Goal: Information Seeking & Learning: Learn about a topic

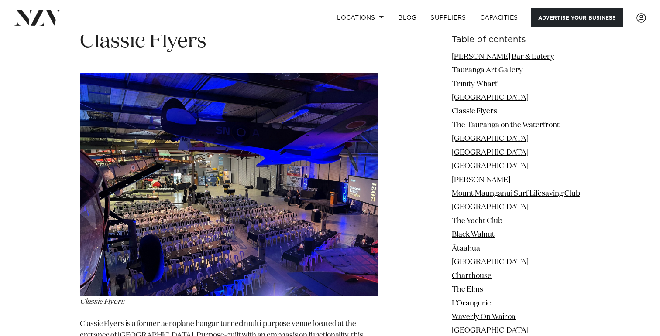
scroll to position [2445, 0]
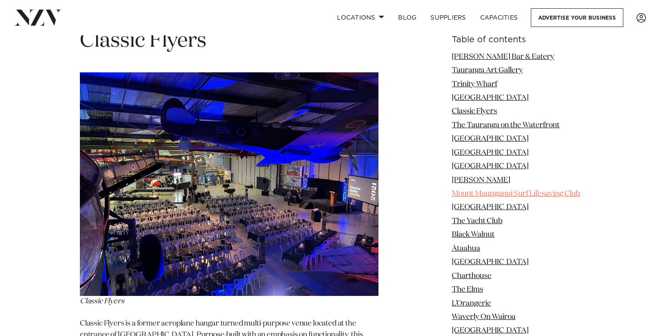
click at [478, 192] on link "Mount Maunganui Surf Lifesaving Club" at bounding box center [516, 193] width 128 height 7
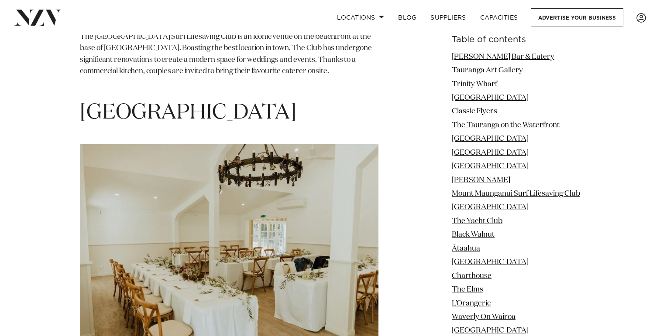
scroll to position [4799, 0]
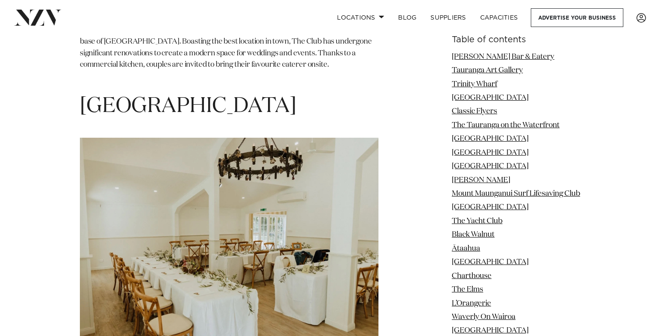
click at [266, 96] on span "[GEOGRAPHIC_DATA]" at bounding box center [188, 106] width 216 height 21
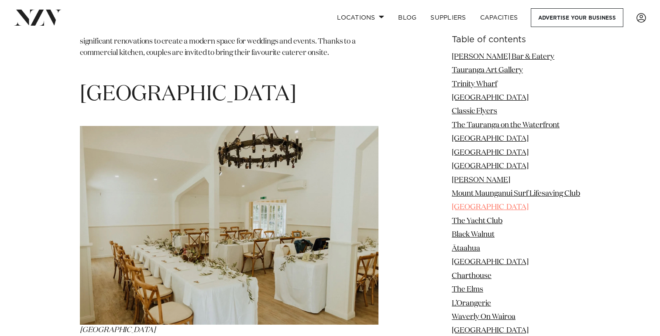
click at [473, 208] on link "[GEOGRAPHIC_DATA]" at bounding box center [490, 207] width 77 height 7
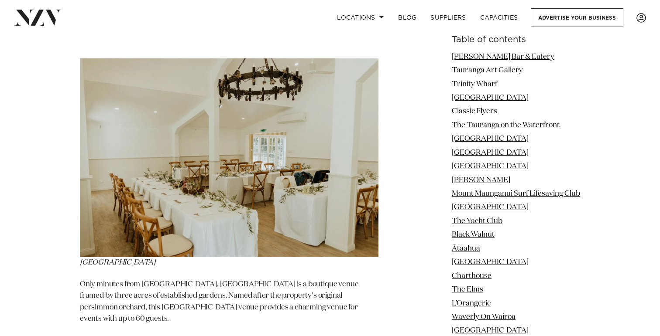
scroll to position [4896, 0]
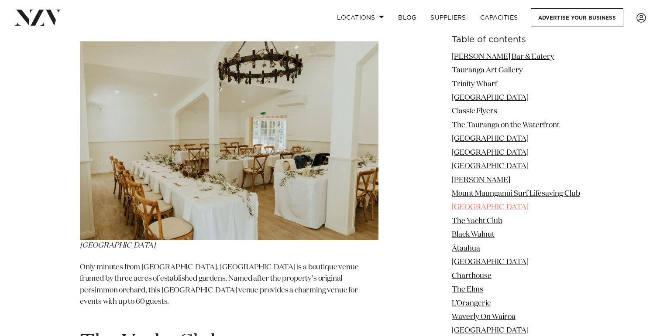
drag, startPoint x: 527, startPoint y: 209, endPoint x: 452, endPoint y: 206, distance: 75.1
click at [452, 206] on li "[GEOGRAPHIC_DATA]" at bounding box center [516, 207] width 128 height 11
copy link "[GEOGRAPHIC_DATA]"
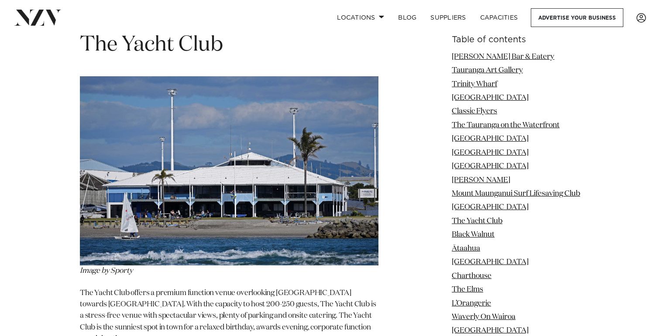
scroll to position [5189, 0]
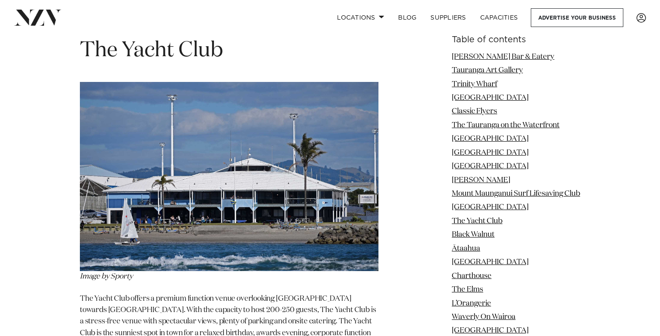
click at [479, 241] on li "Black Walnut" at bounding box center [516, 235] width 128 height 11
click at [475, 232] on link "Black Walnut" at bounding box center [473, 235] width 43 height 7
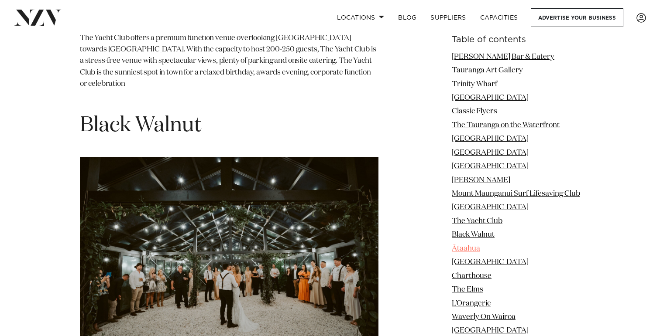
click at [464, 250] on link "Ātaahua" at bounding box center [466, 248] width 28 height 7
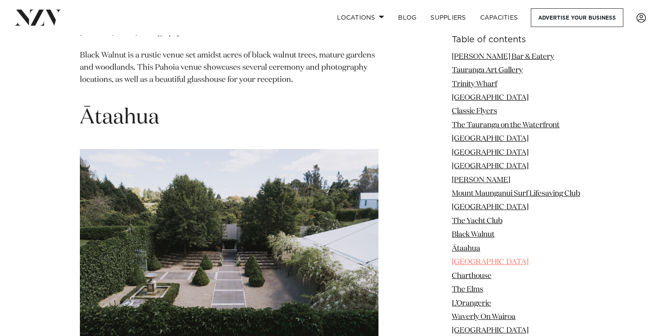
click at [464, 264] on link "[GEOGRAPHIC_DATA]" at bounding box center [490, 262] width 77 height 7
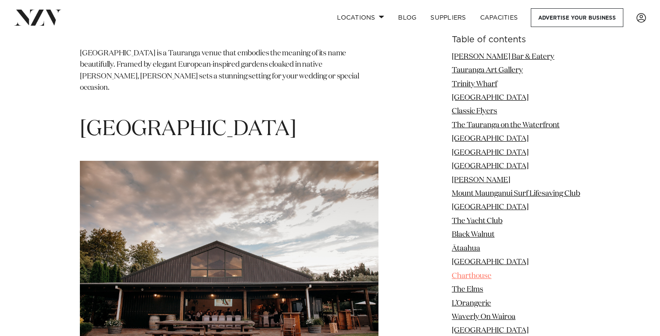
click at [466, 278] on link "Charthouse" at bounding box center [472, 276] width 40 height 7
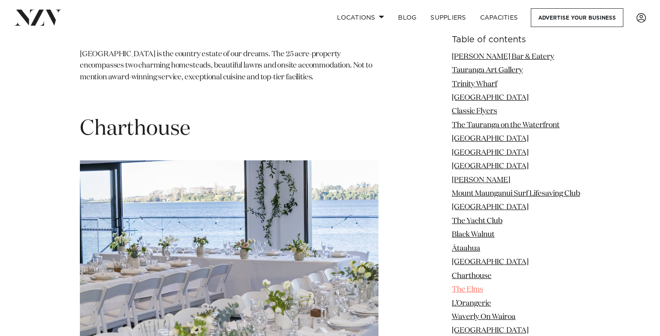
click at [464, 291] on link "The Elms" at bounding box center [467, 289] width 31 height 7
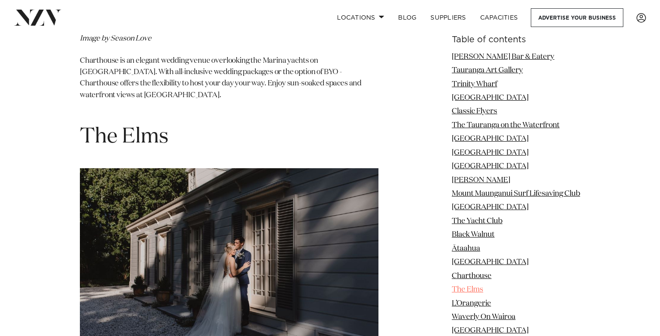
scroll to position [6767, 0]
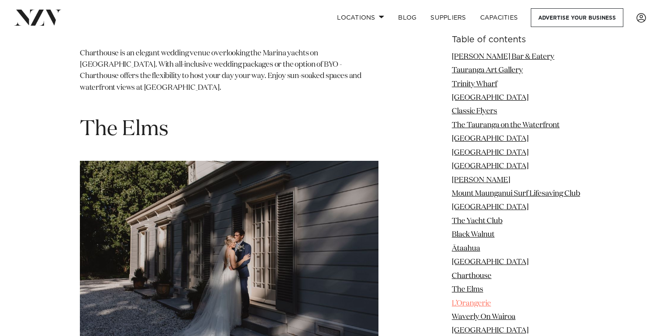
click at [465, 303] on link "L’Orangerie" at bounding box center [471, 303] width 39 height 7
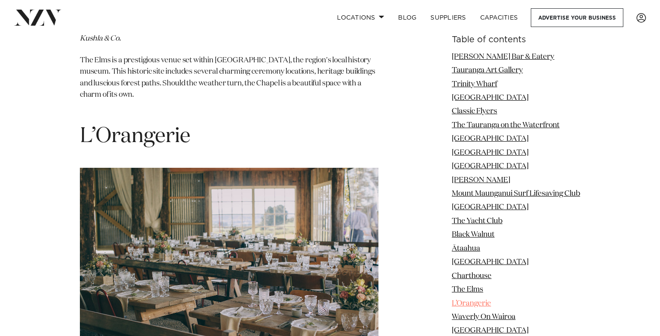
scroll to position [7101, 0]
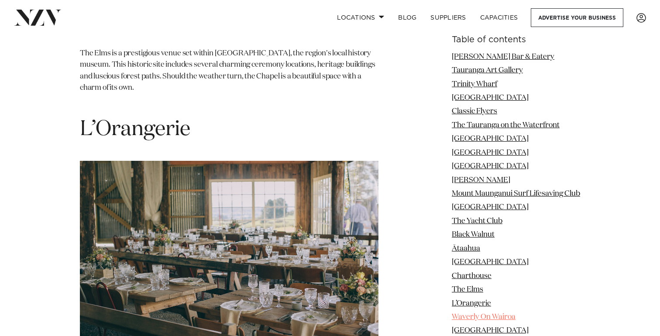
click at [470, 315] on link "Waverly On Wairoa" at bounding box center [484, 317] width 64 height 7
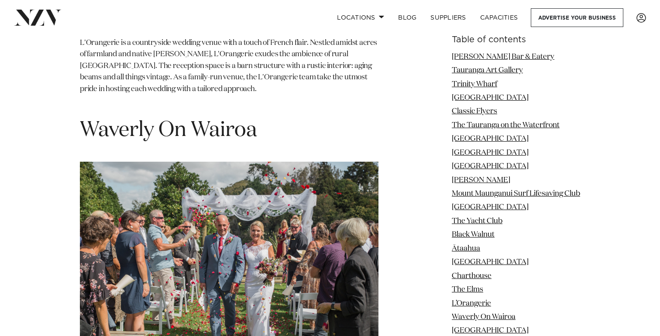
scroll to position [7446, 0]
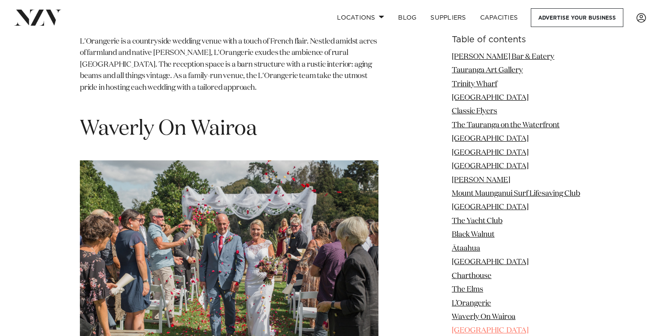
click at [462, 328] on link "[GEOGRAPHIC_DATA]" at bounding box center [490, 331] width 77 height 7
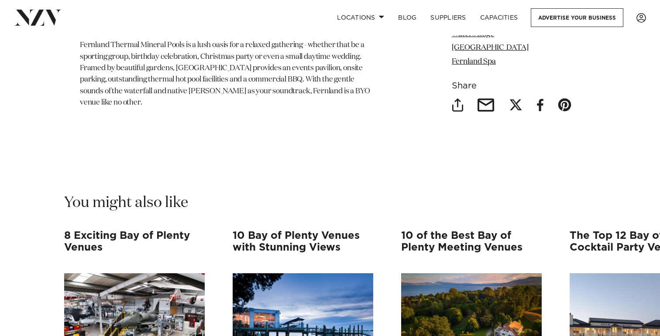
scroll to position [9829, 0]
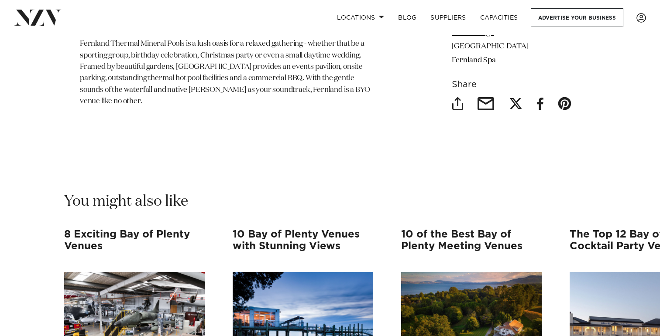
click at [392, 229] on div "8 Exciting Bay of Plenty Venues Excitement is all around in the Bay of [GEOGRAP…" at bounding box center [329, 337] width 531 height 217
